Goal: Navigation & Orientation: Understand site structure

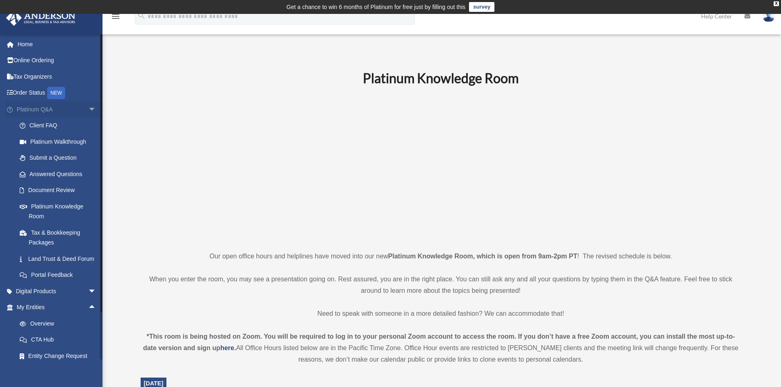
click at [89, 108] on span "arrow_drop_down" at bounding box center [96, 109] width 16 height 17
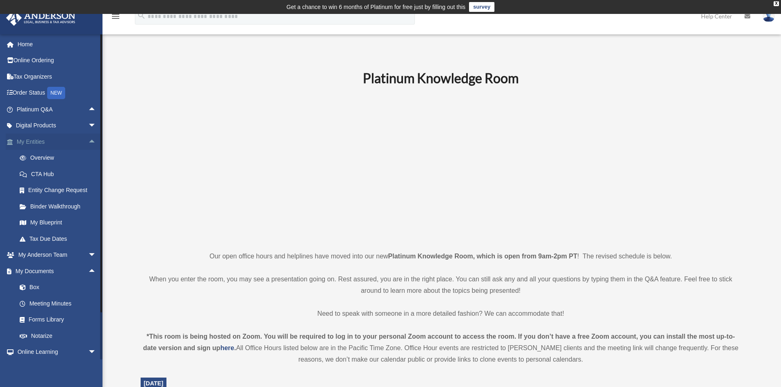
click at [88, 141] on span "arrow_drop_up" at bounding box center [96, 142] width 16 height 17
click at [88, 173] on span "arrow_drop_up" at bounding box center [96, 174] width 16 height 17
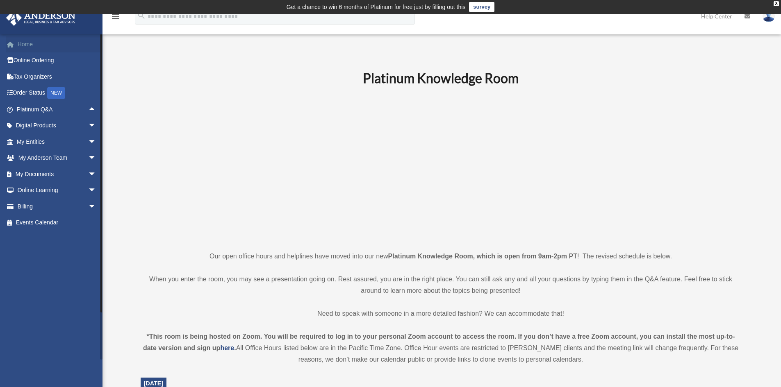
click at [29, 45] on link "Home" at bounding box center [57, 44] width 103 height 16
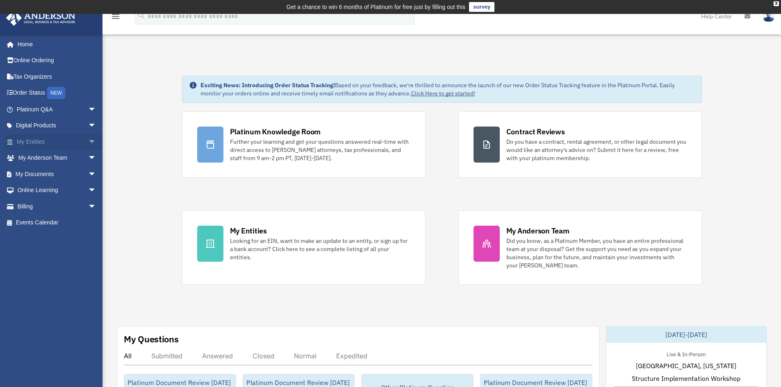
click at [88, 140] on span "arrow_drop_down" at bounding box center [96, 142] width 16 height 17
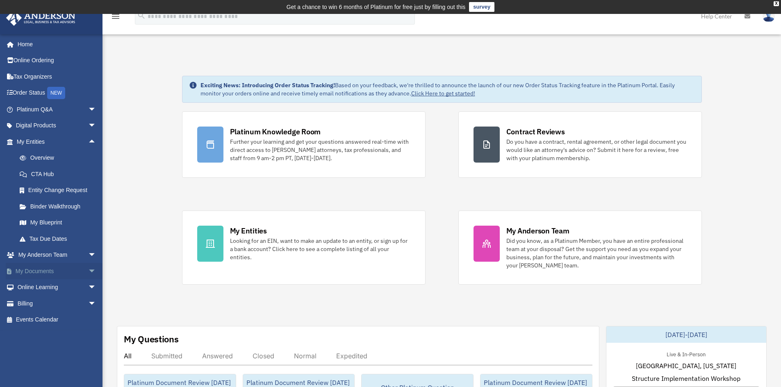
click at [88, 272] on span "arrow_drop_down" at bounding box center [96, 271] width 16 height 17
